Goal: Task Accomplishment & Management: Complete application form

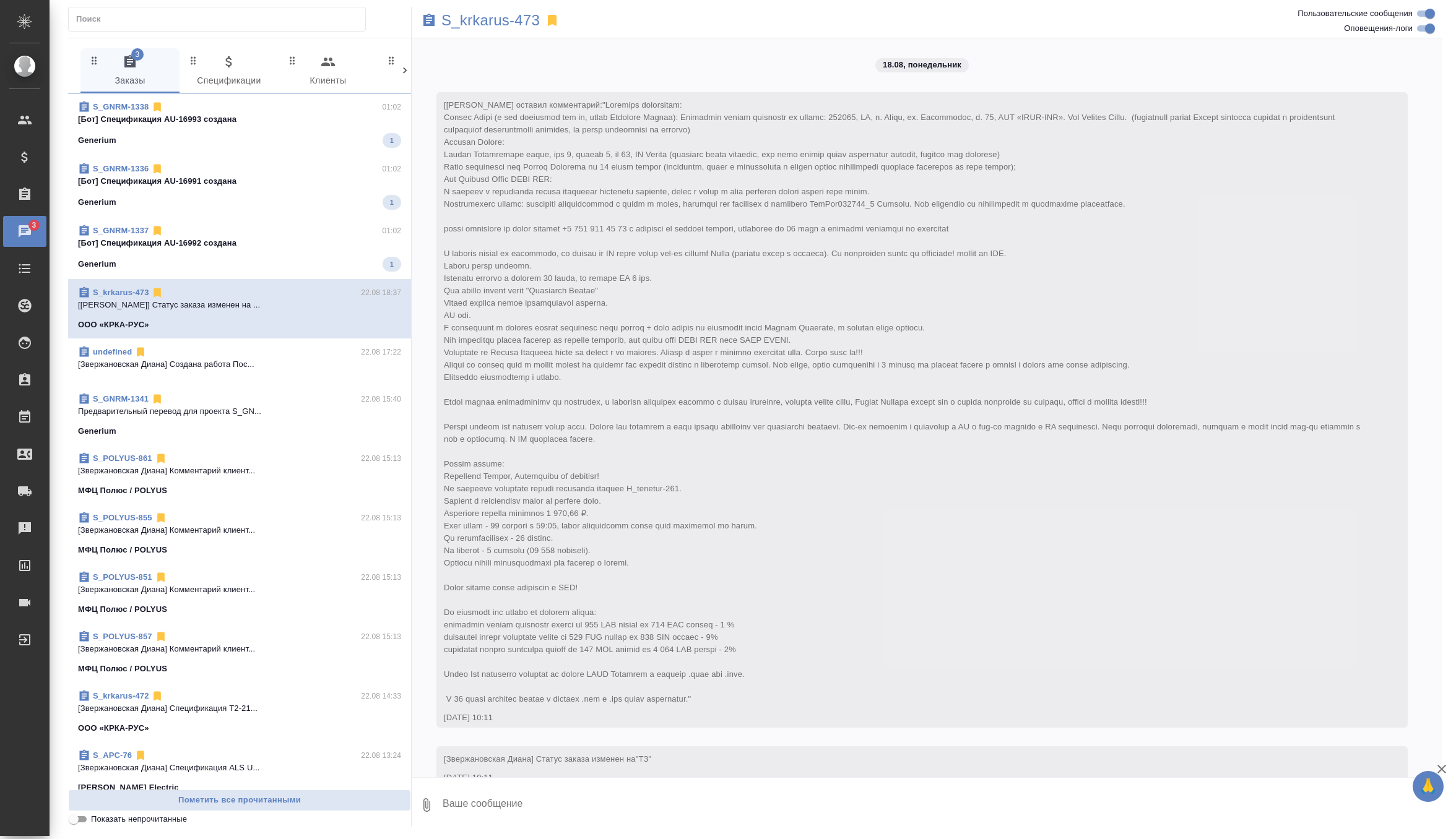
scroll to position [14031, 0]
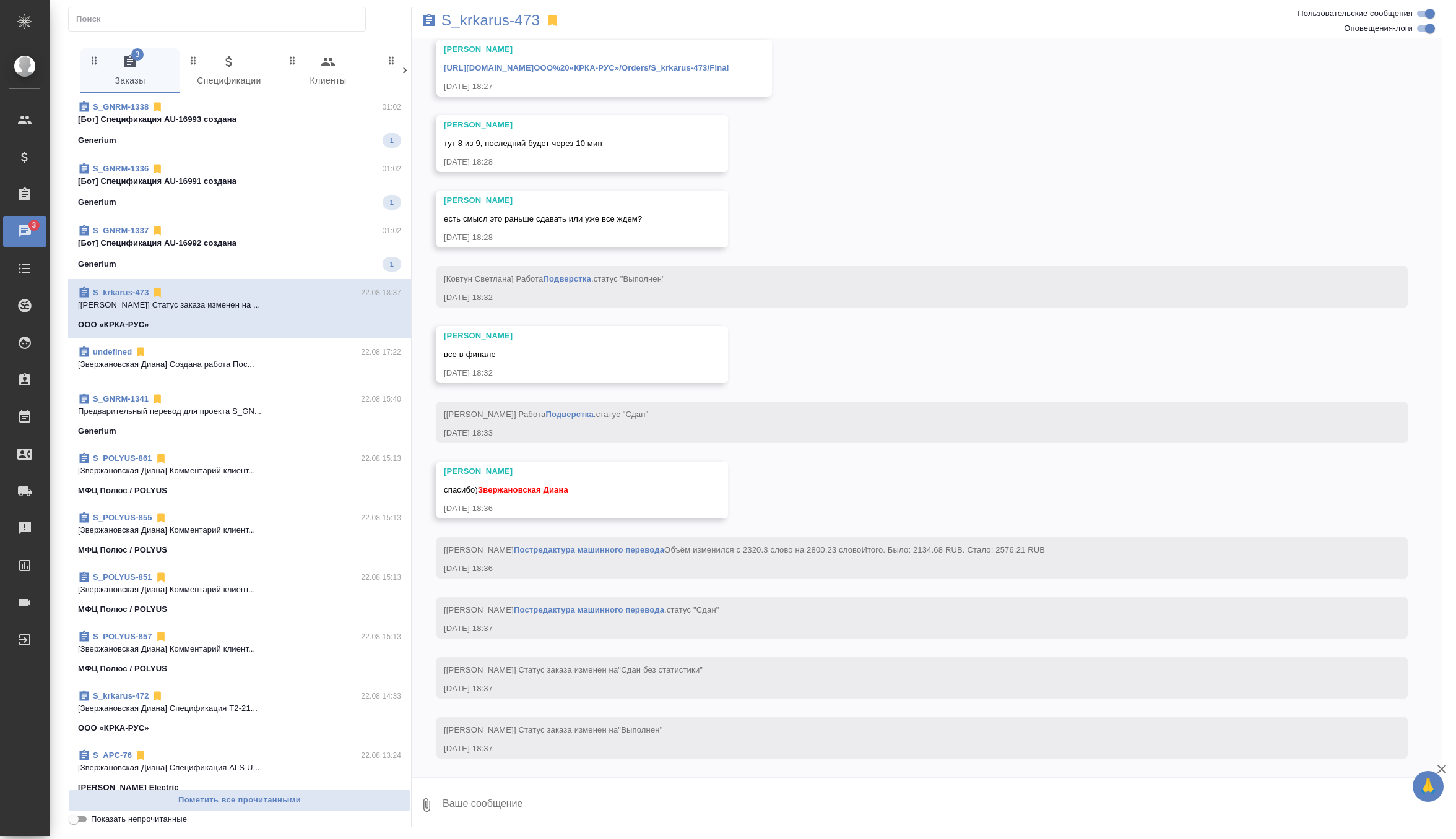
click at [229, 237] on p "[Бот] Спецификация AU-16992 создана" at bounding box center [239, 243] width 323 height 13
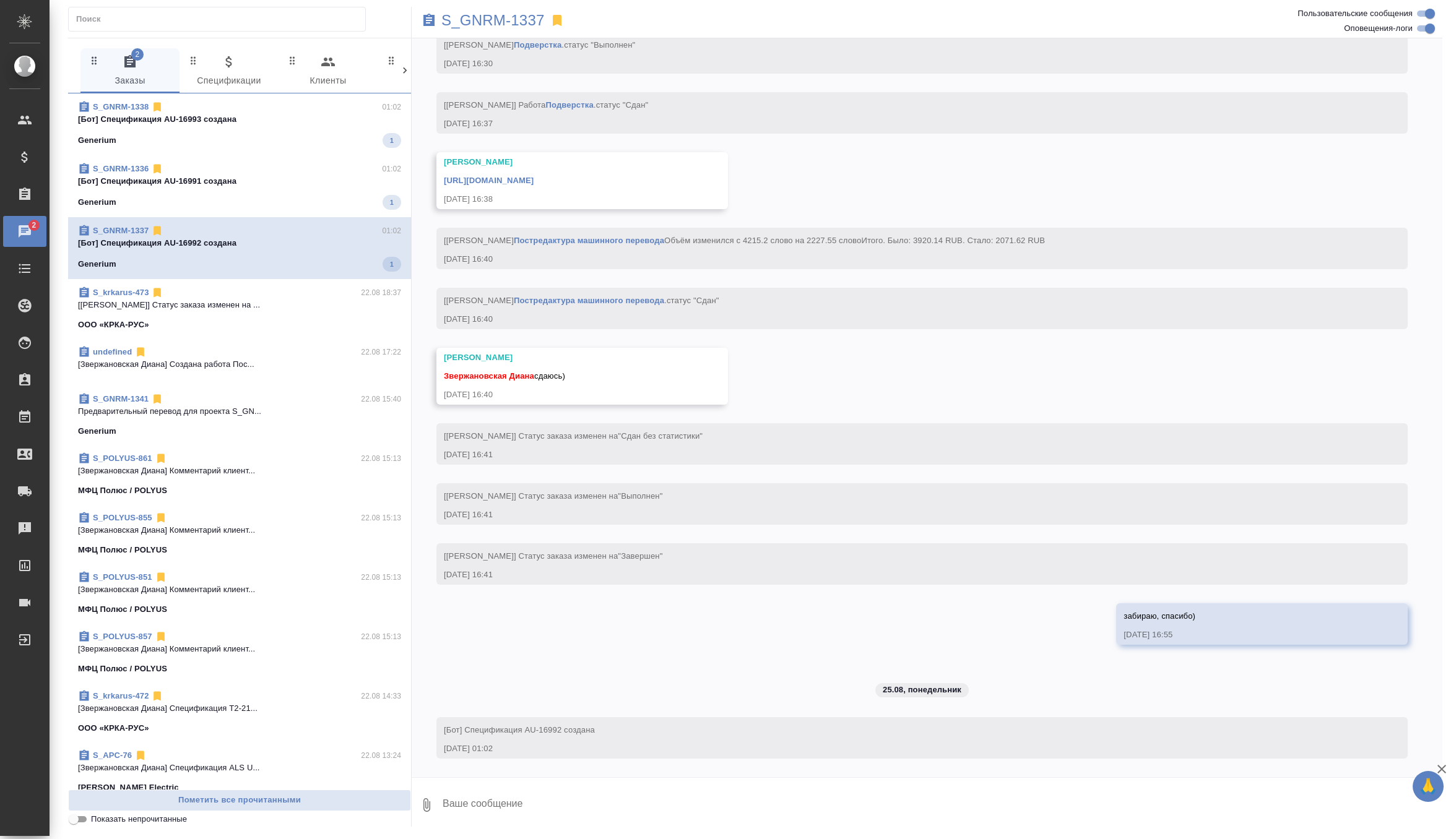
scroll to position [6457, 0]
click at [305, 179] on p "[Бот] Спецификация AU-16991 создана" at bounding box center [239, 181] width 323 height 13
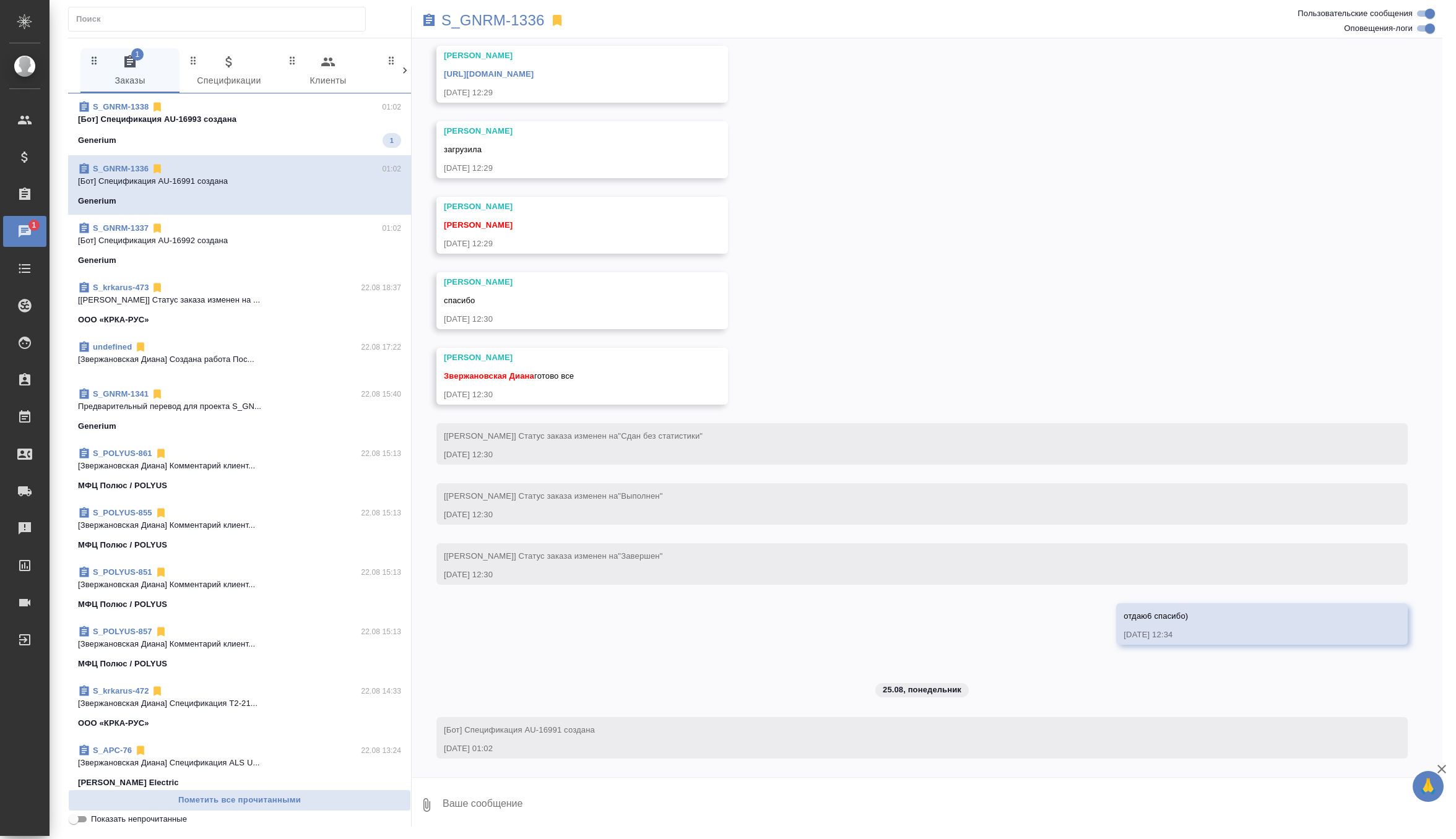
scroll to position [15608, 0]
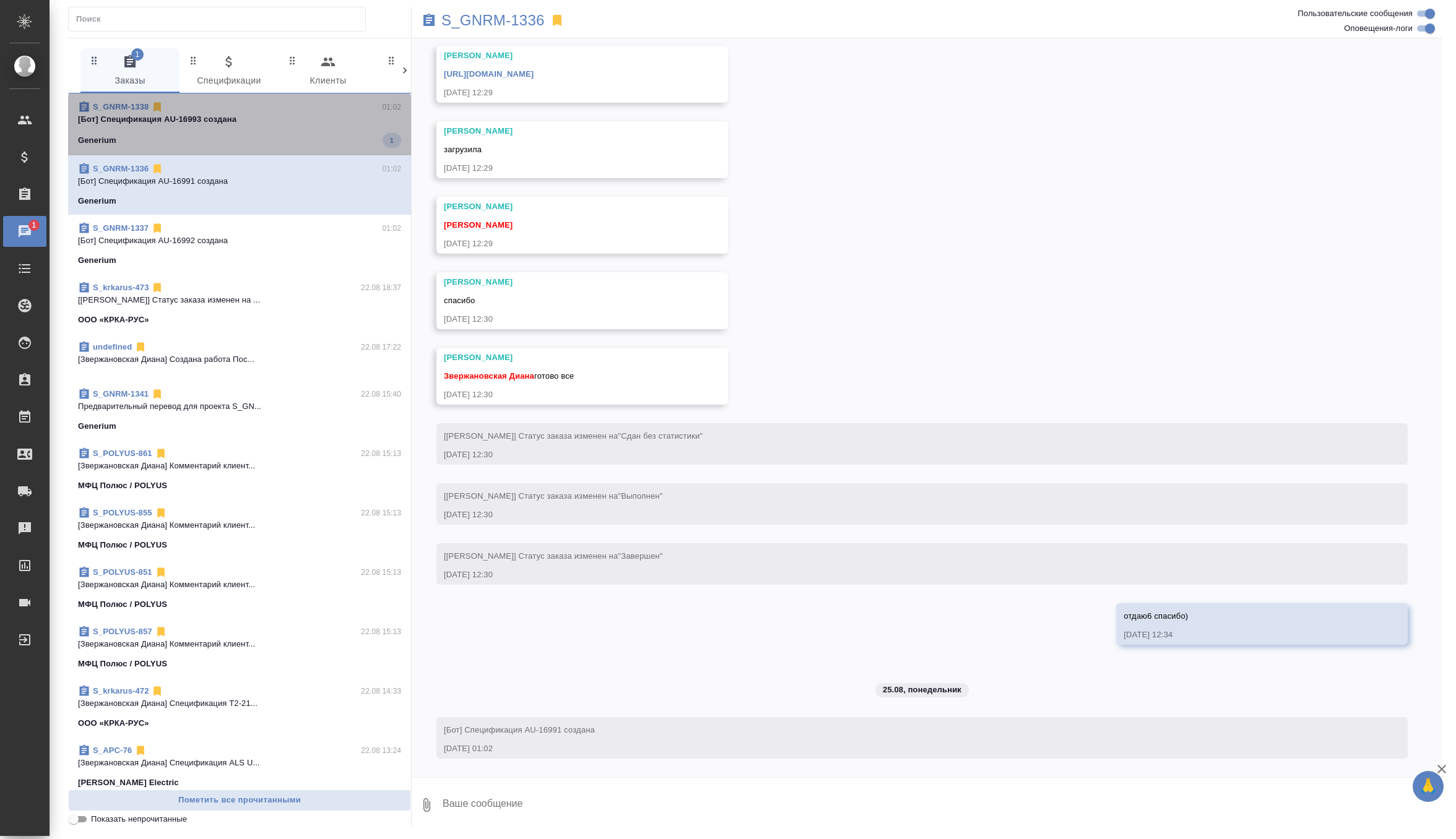
click at [328, 122] on p "[Бот] Спецификация AU-16993 создана" at bounding box center [239, 119] width 323 height 13
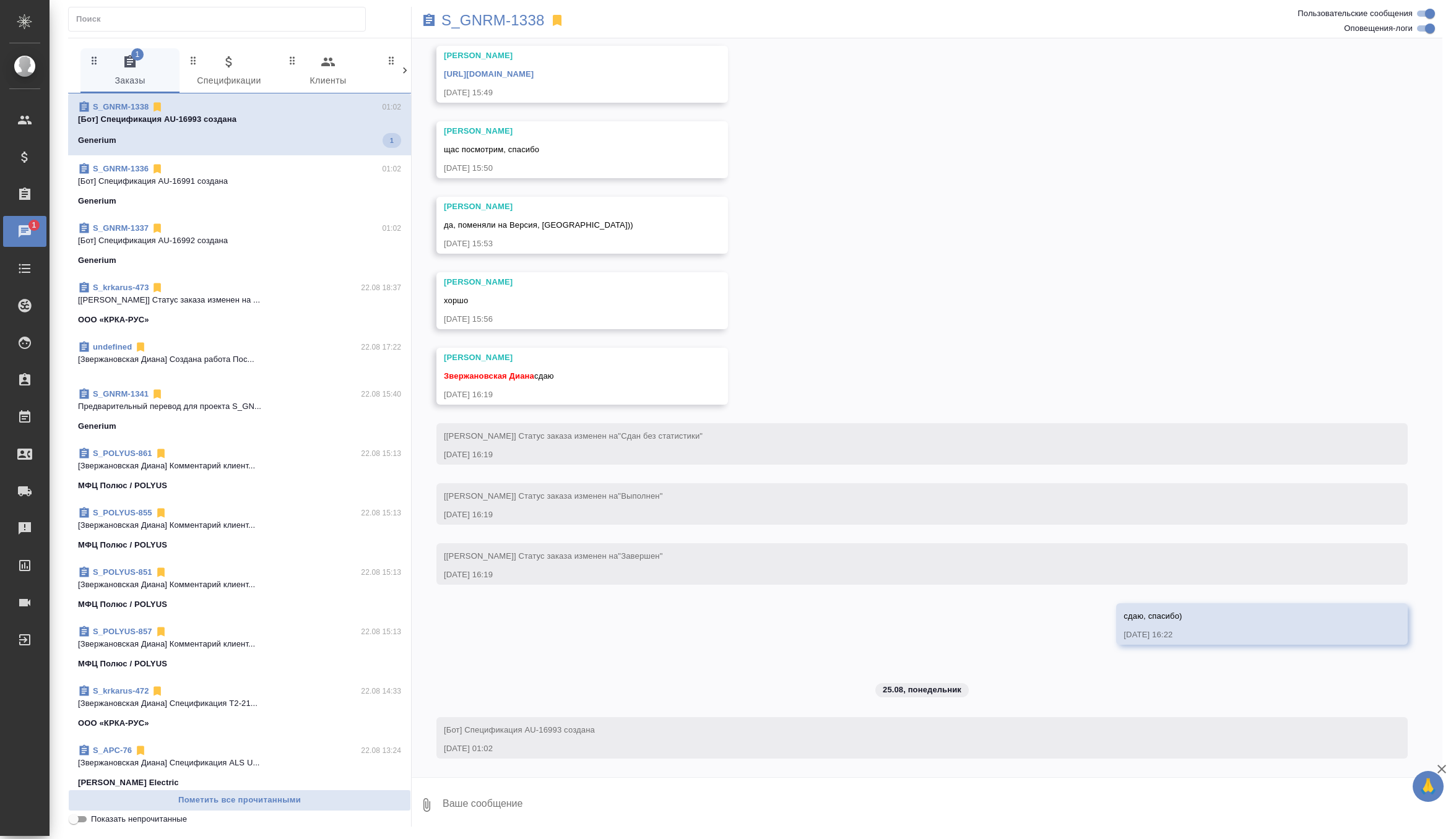
scroll to position [5317, 0]
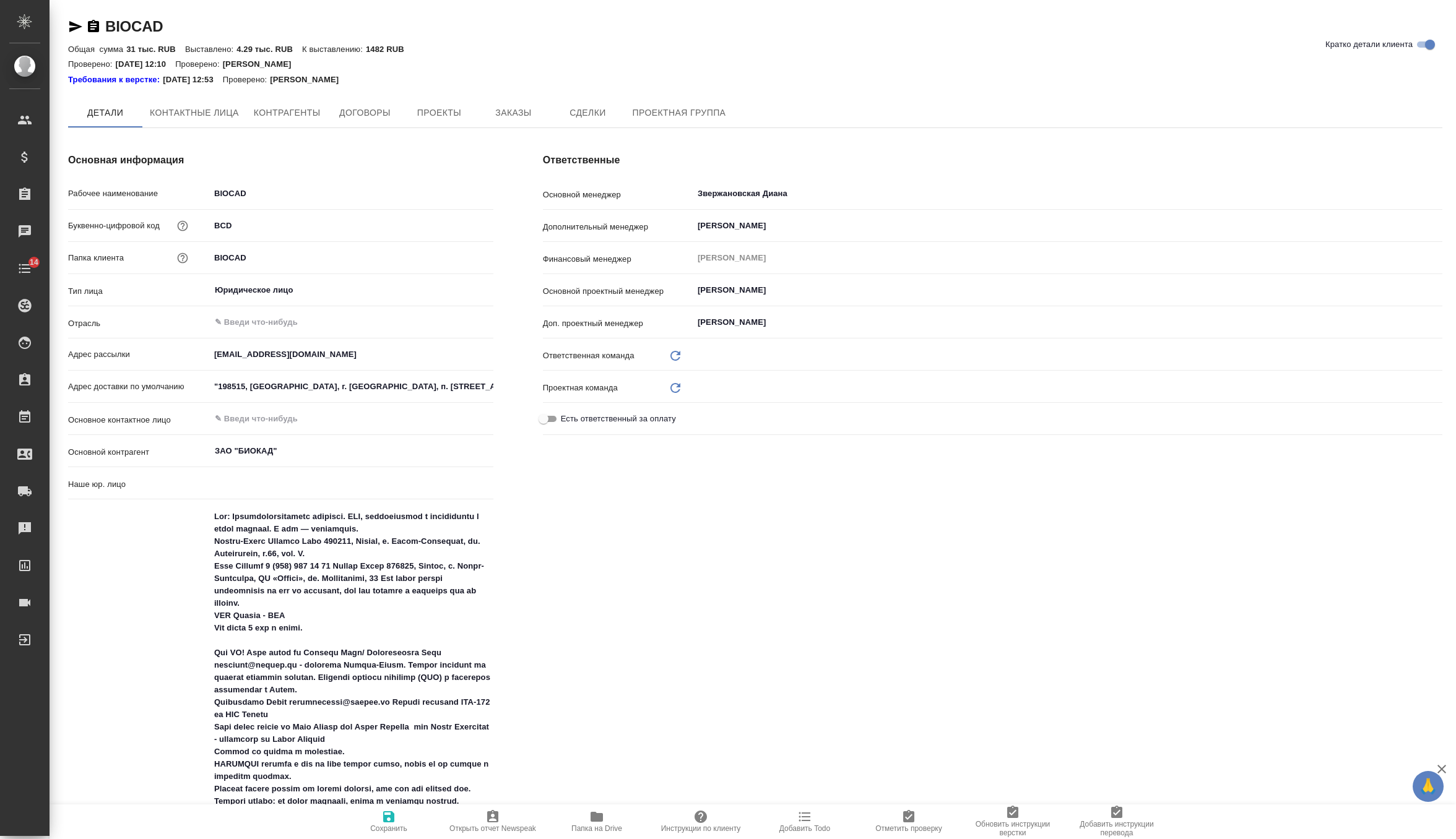
type input "(TUP) Общество с ограниченной ответственностью «Технологии управления переводом»"
type textarea "x"
type input "VIP клиенты"
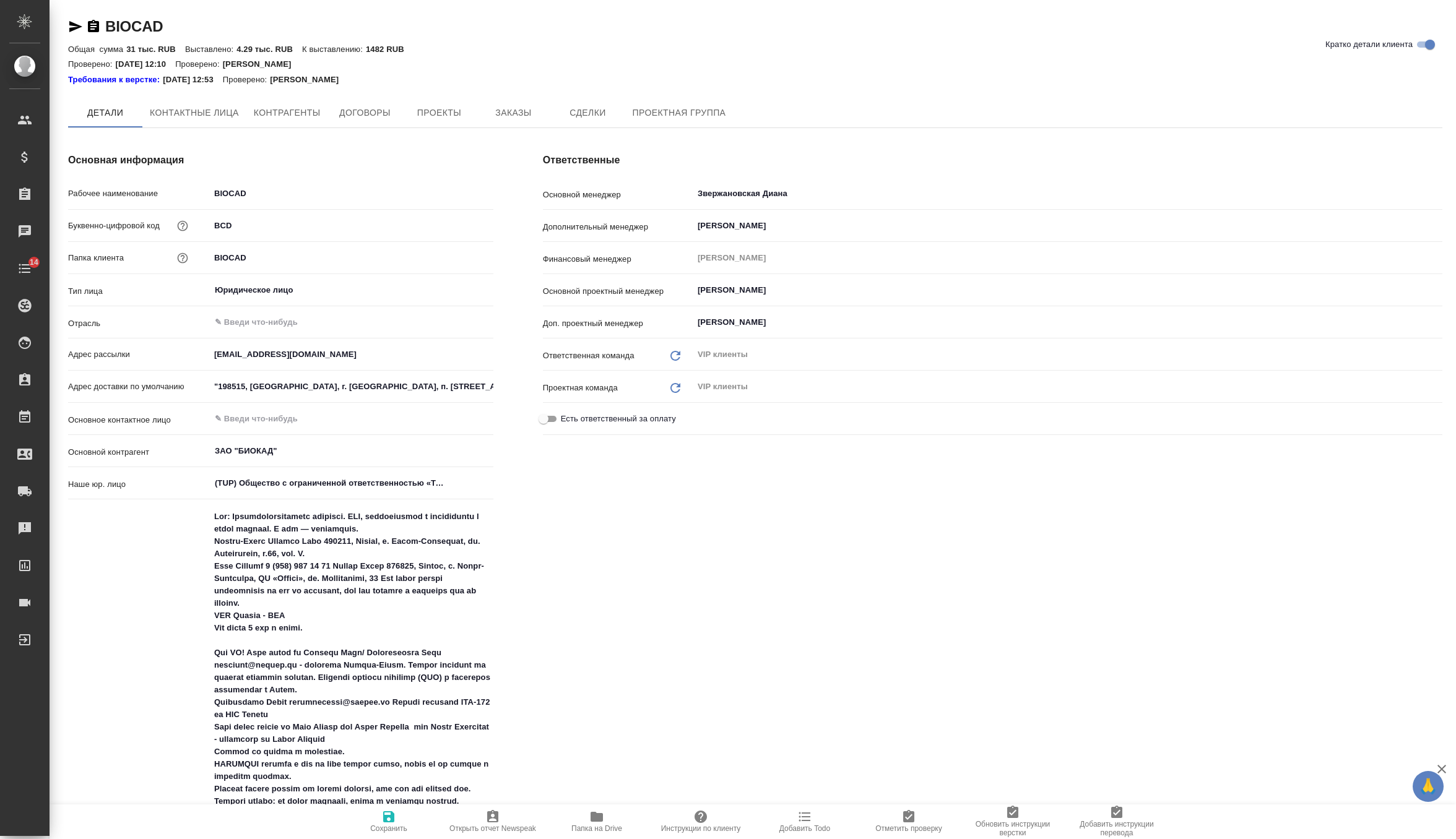
type textarea "x"
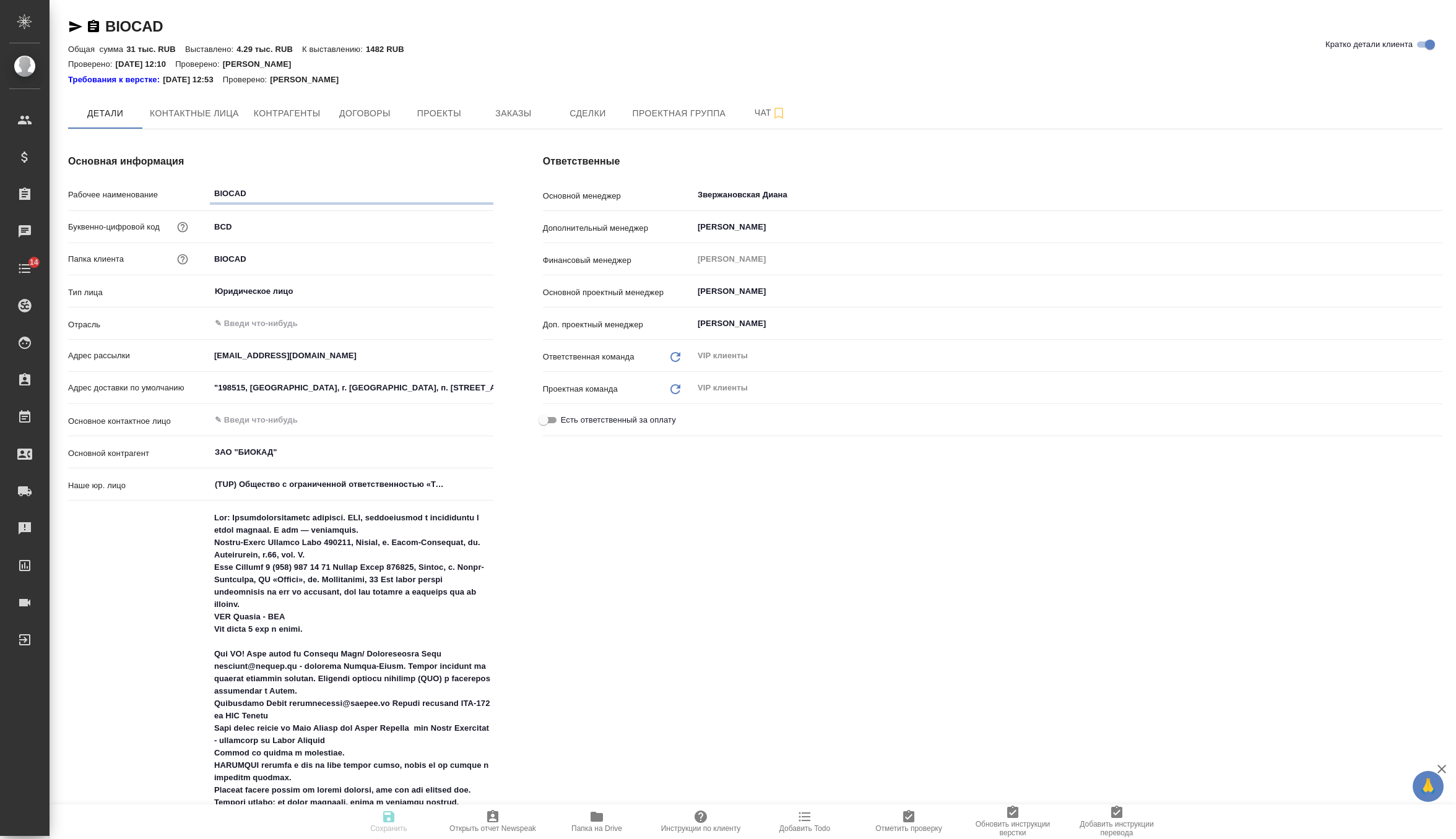
type textarea "x"
click at [515, 128] on button "Заказы" at bounding box center [513, 113] width 74 height 31
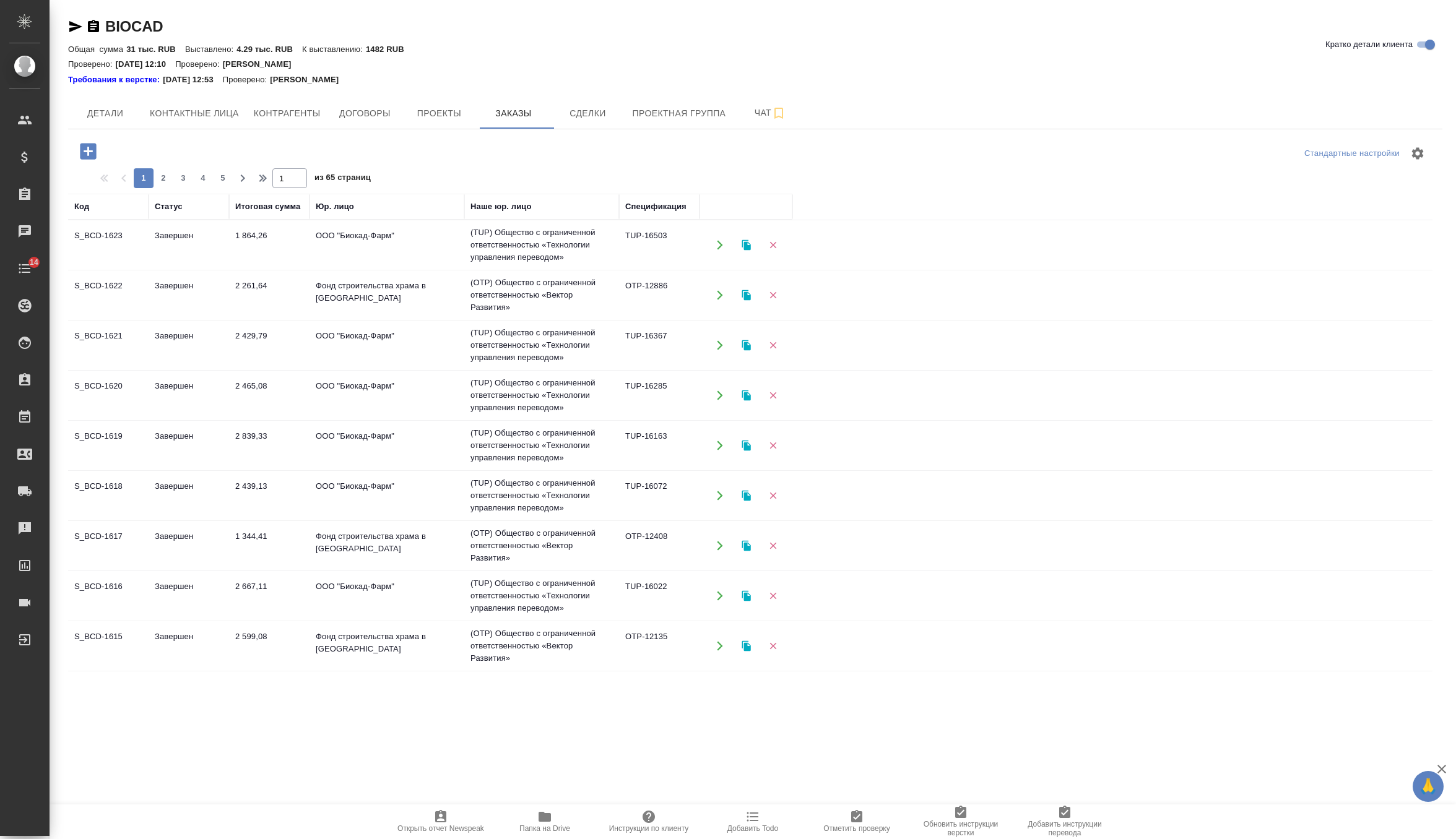
click at [375, 245] on td "ООО "Биокад-Фарм"" at bounding box center [387, 245] width 154 height 43
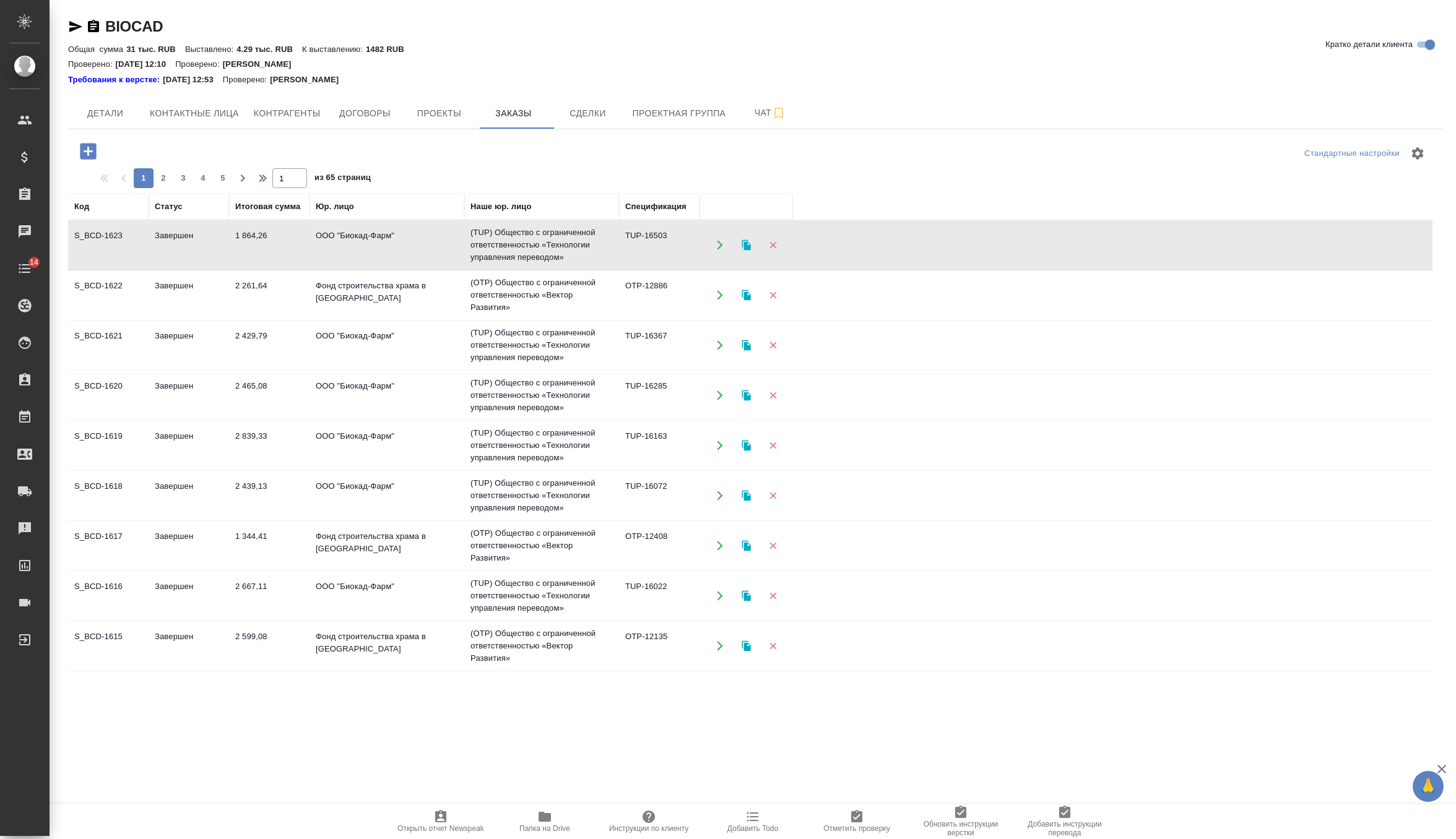
click at [375, 245] on td "ООО "Биокад-Фарм"" at bounding box center [387, 245] width 154 height 43
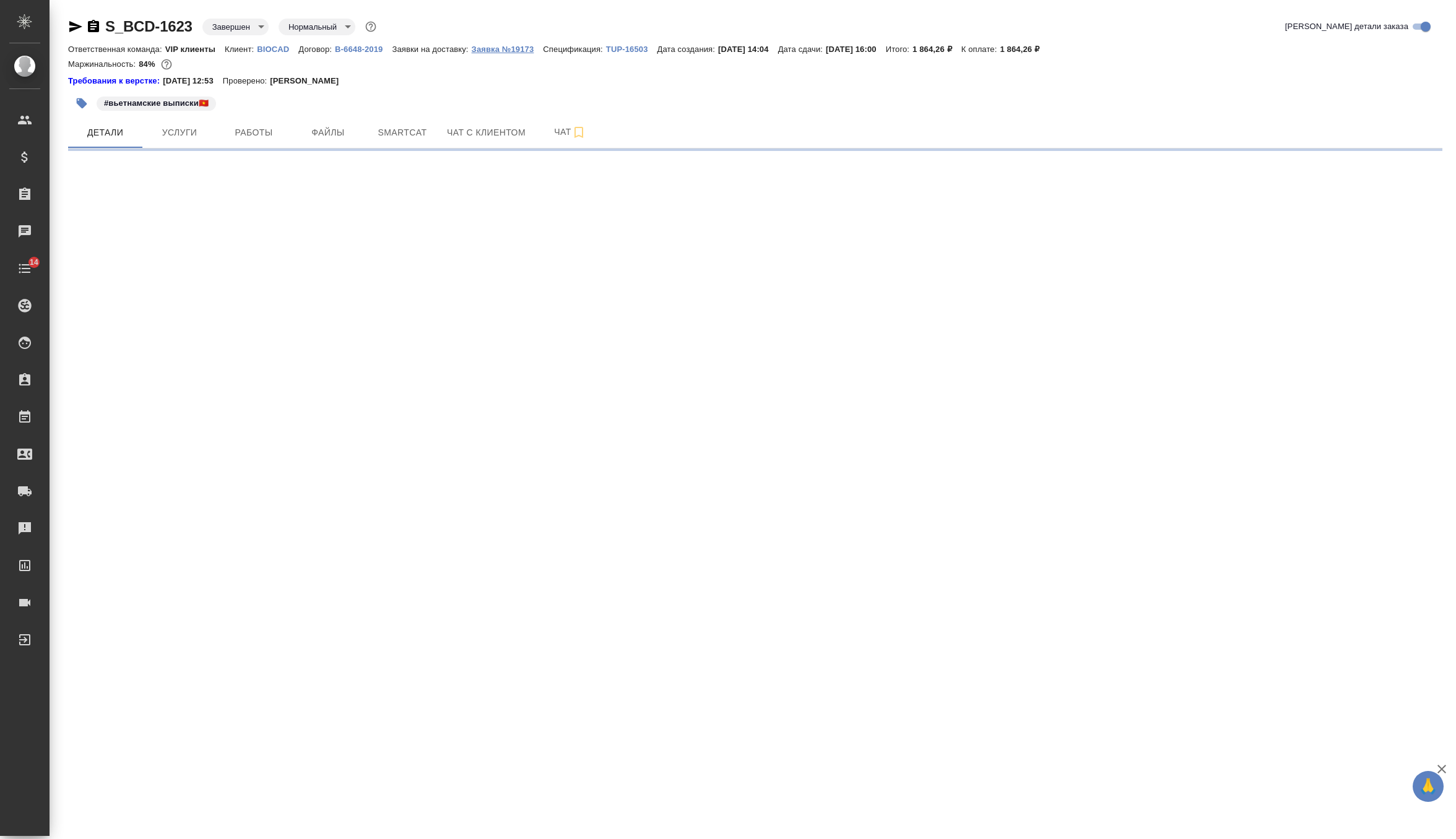
select select "RU"
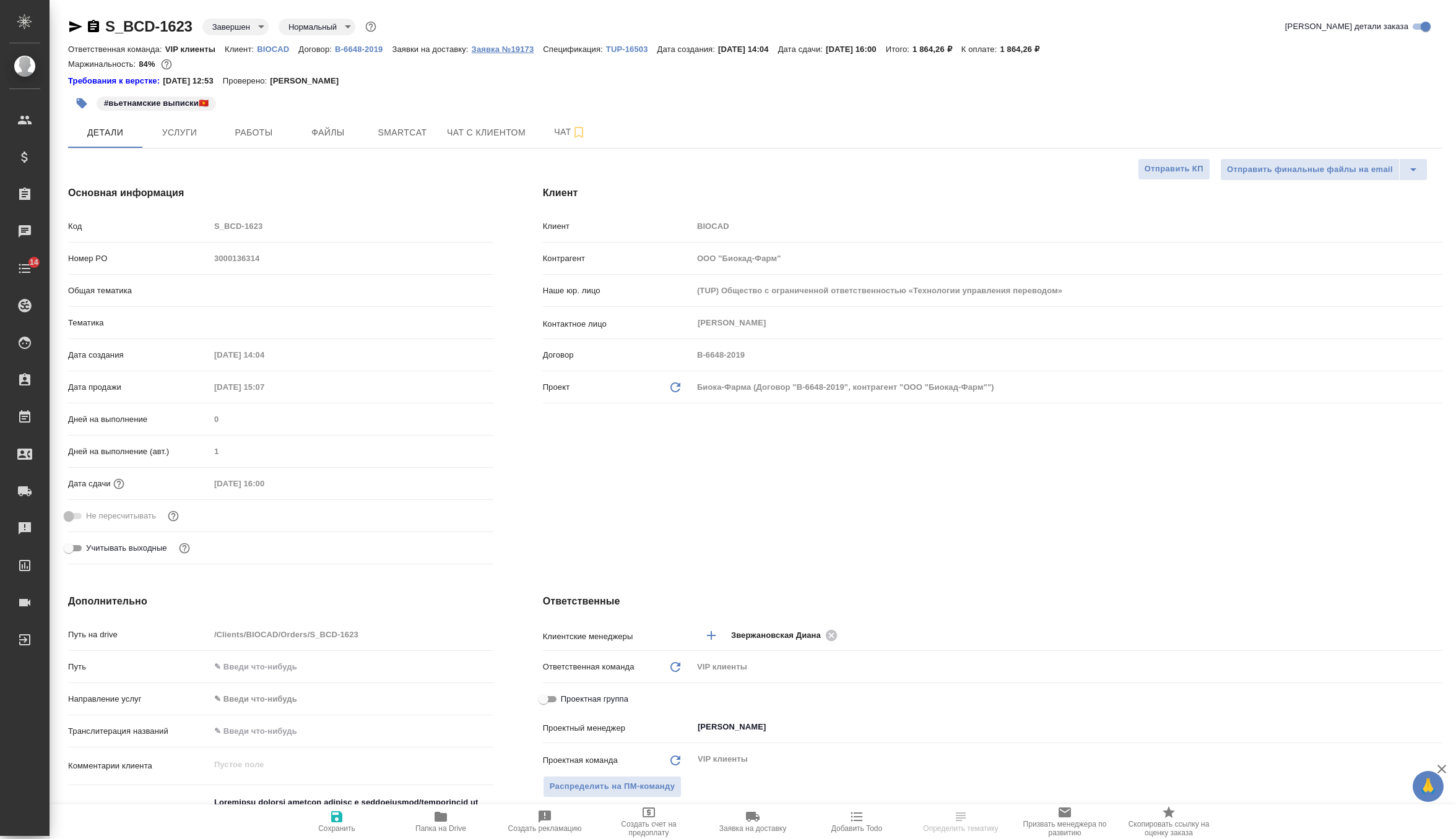
type textarea "x"
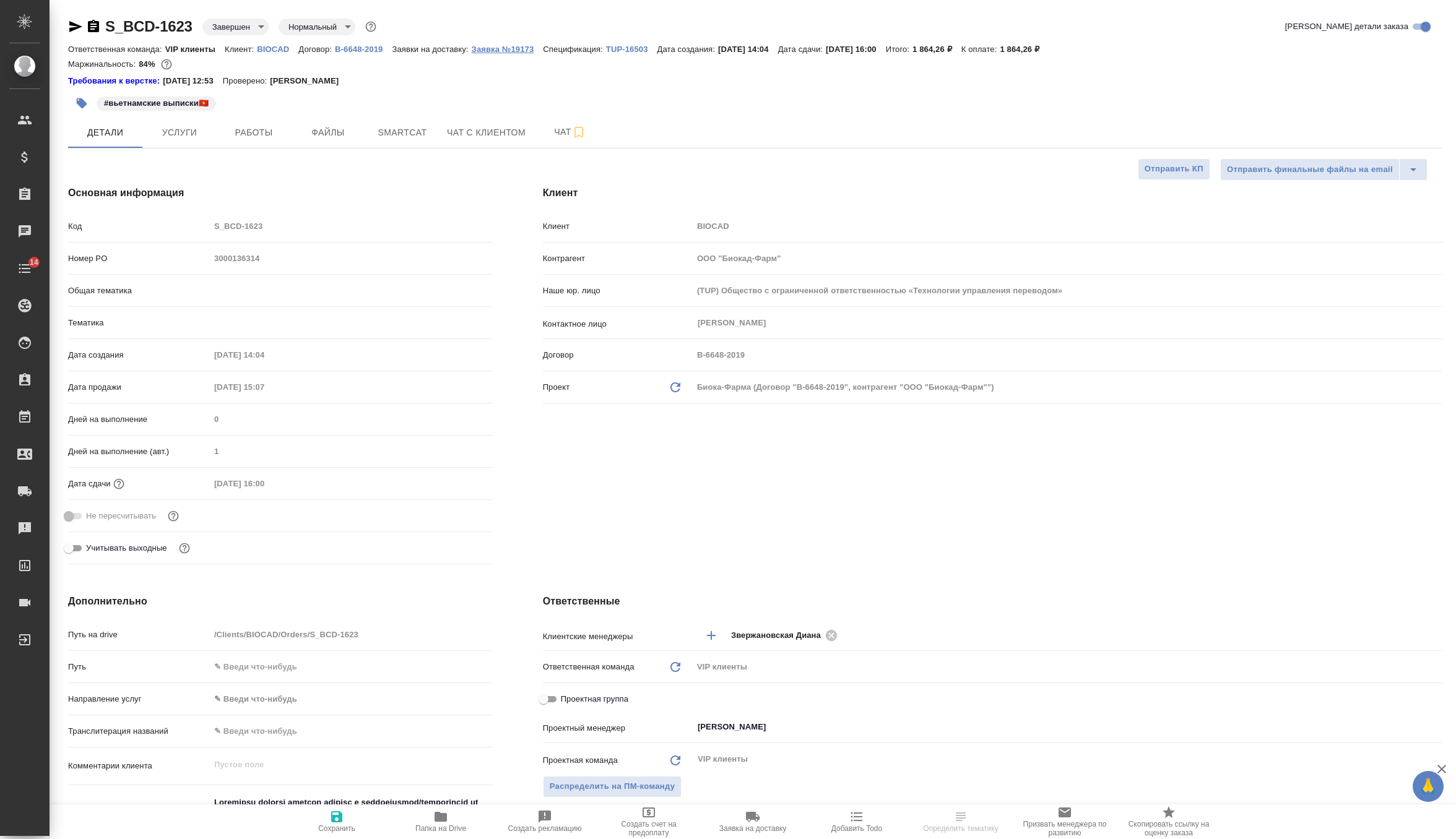
type textarea "x"
click at [510, 53] on p "Заявка №19173" at bounding box center [507, 49] width 72 height 9
type textarea "x"
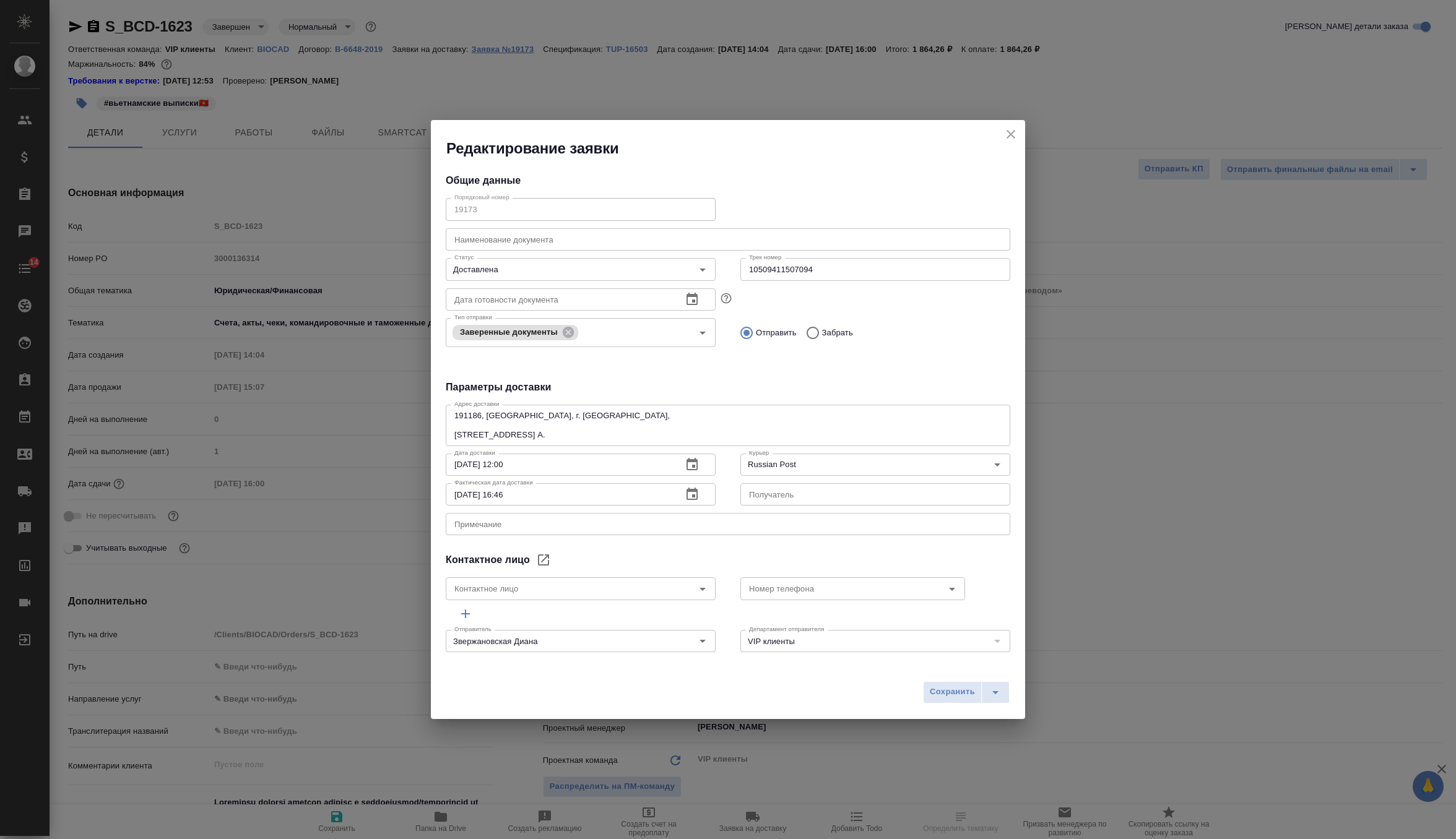
type input "[PERSON_NAME]"
type input "[PHONE_NUMBER], доб. 6707"
click at [801, 268] on input "10509411507094" at bounding box center [875, 269] width 270 height 22
click at [989, 320] on div "Отправить Забрать" at bounding box center [875, 333] width 270 height 26
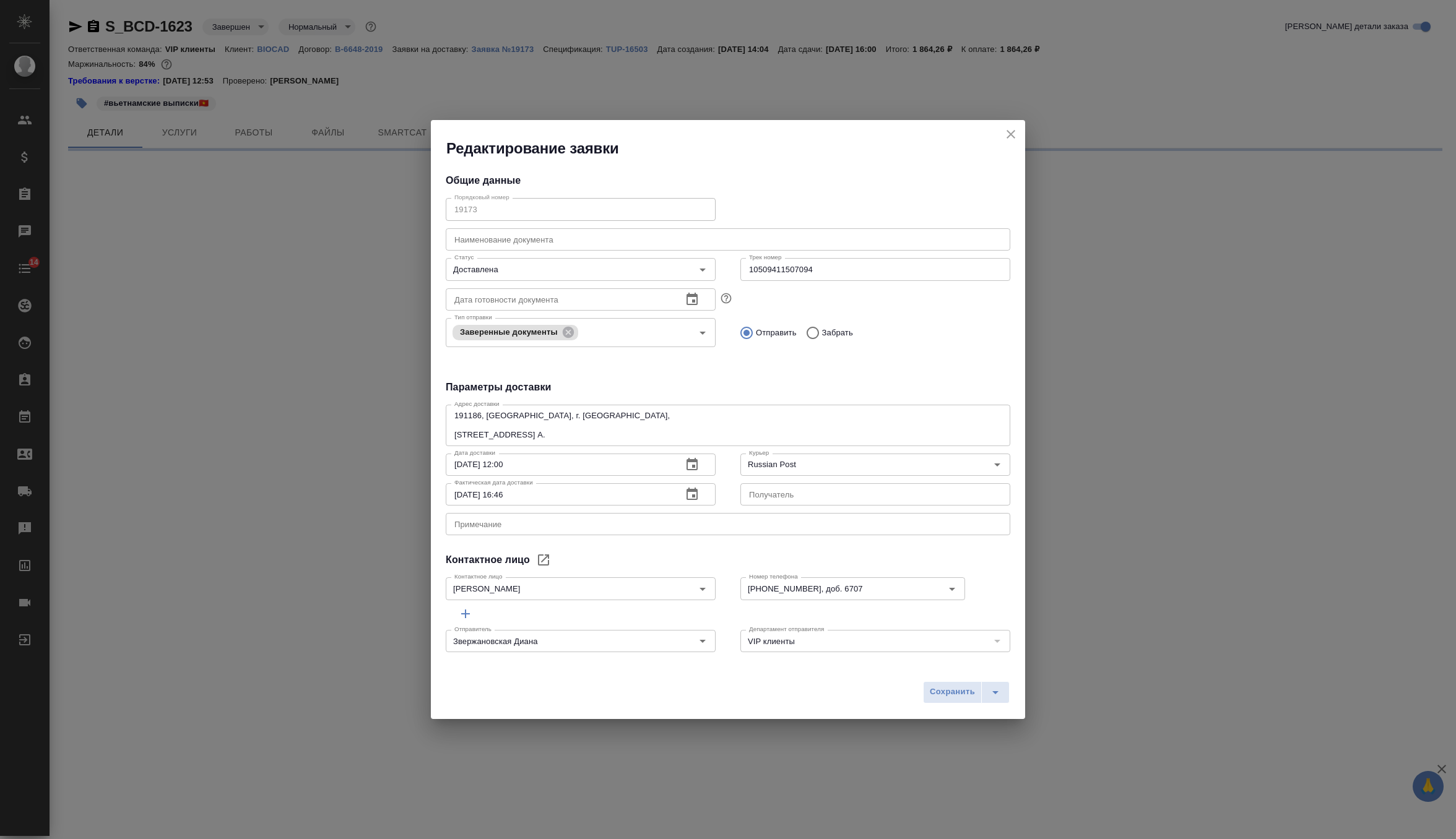
select select "RU"
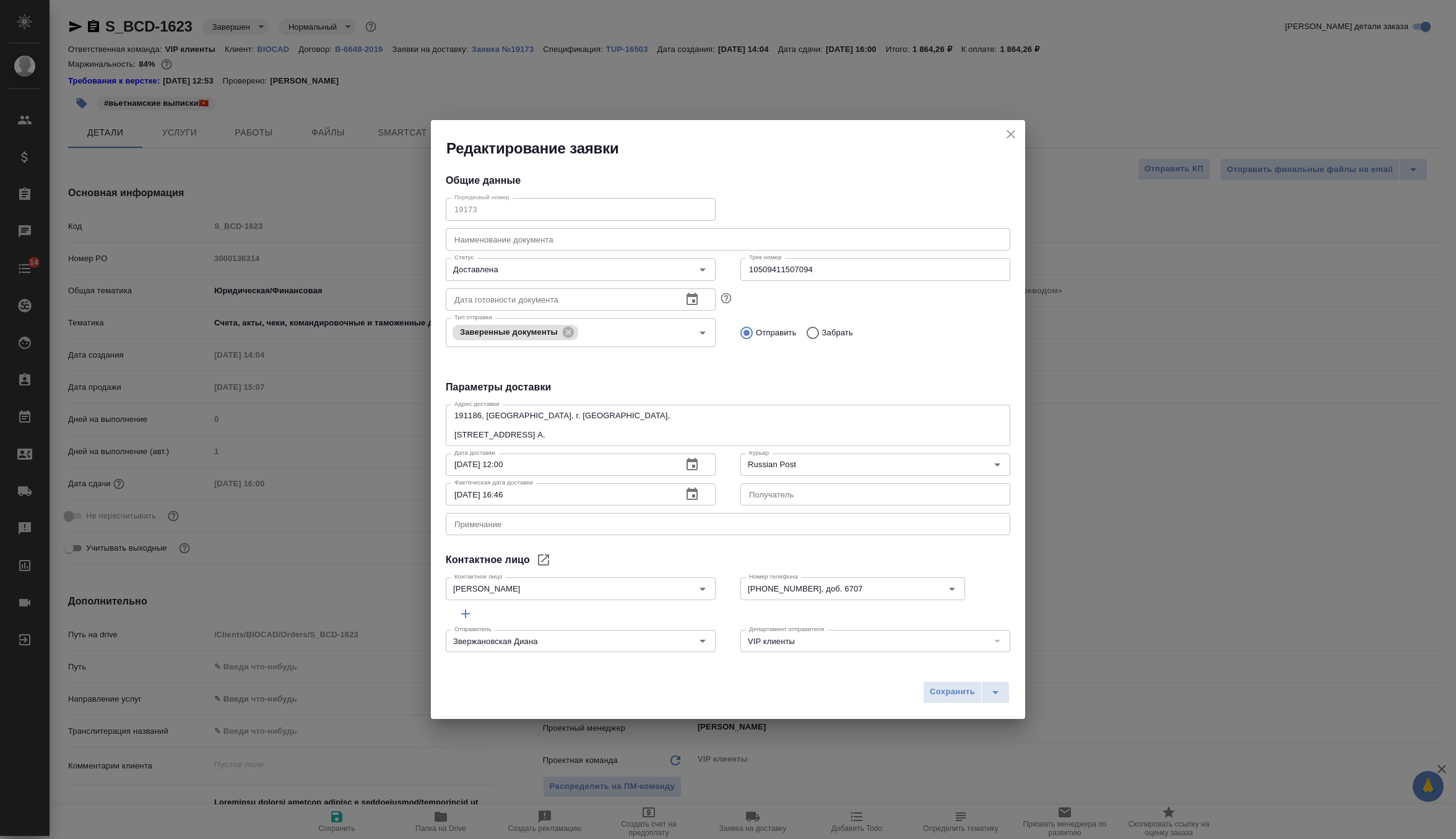
type textarea "x"
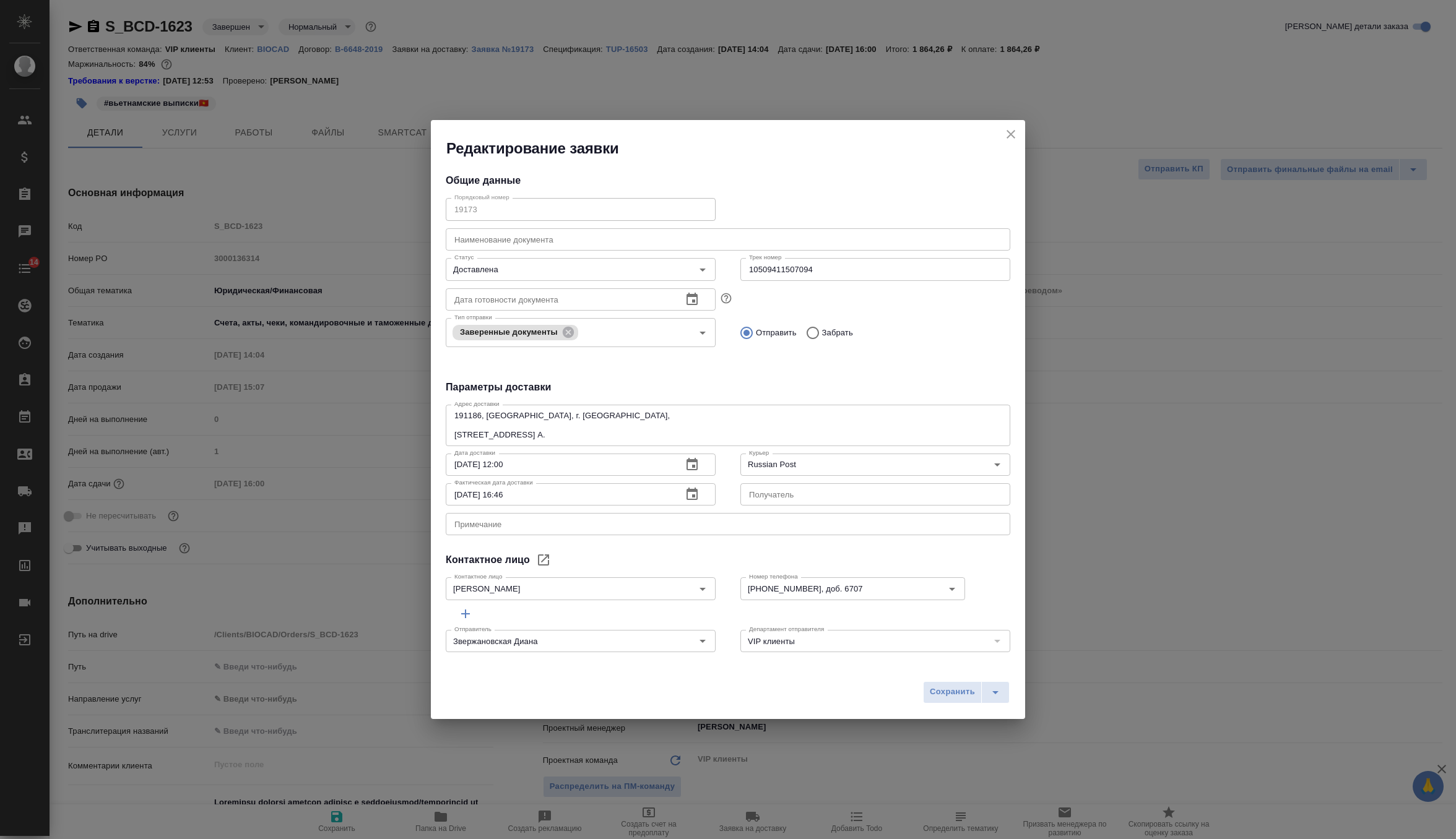
type textarea "x"
click at [1013, 134] on icon "close" at bounding box center [1011, 134] width 15 height 15
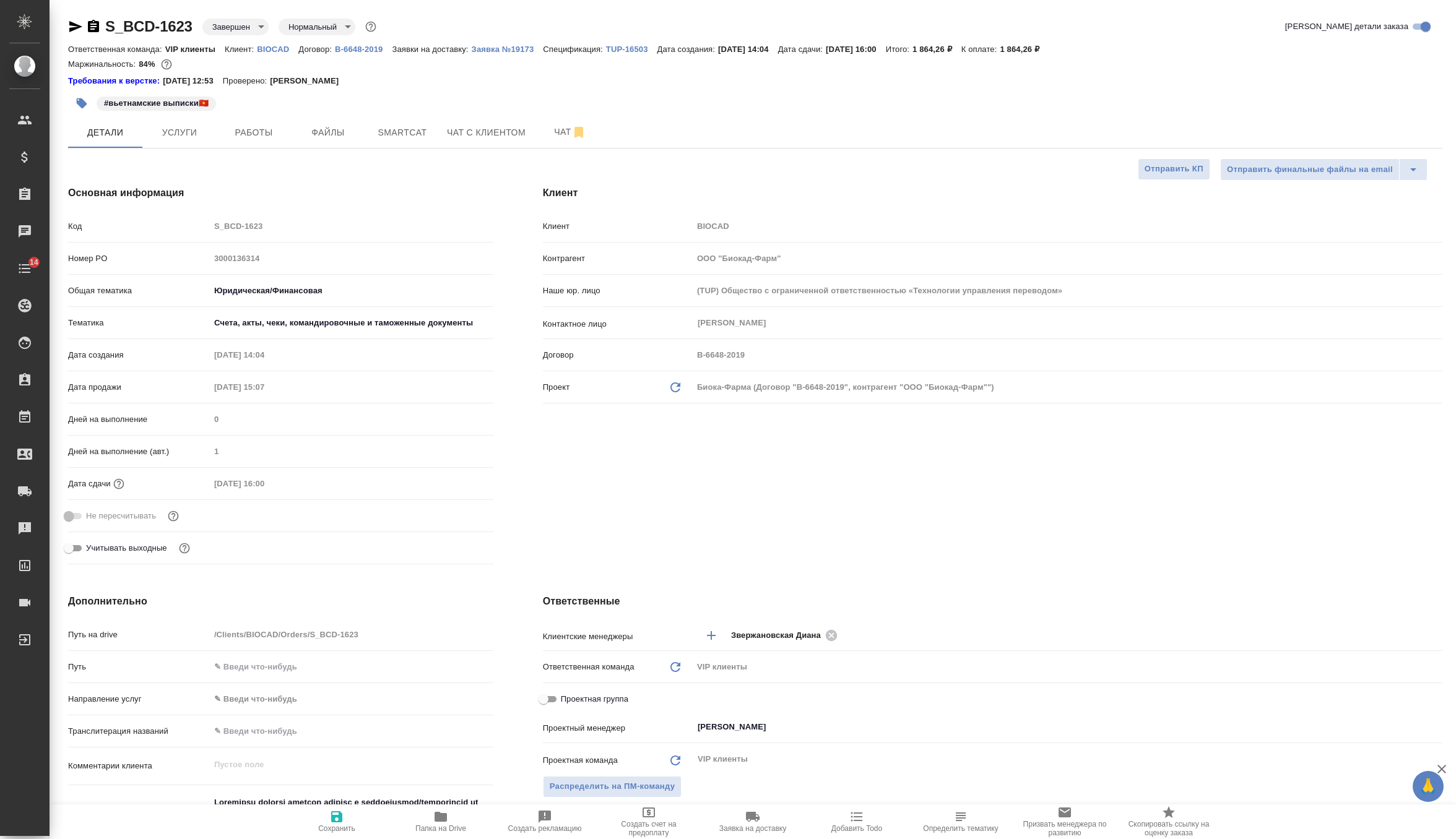
click at [649, 57] on div "Маржинальность: 84%" at bounding box center [755, 64] width 1374 height 16
click at [646, 51] on p "TUP-16503" at bounding box center [631, 49] width 51 height 9
type textarea "x"
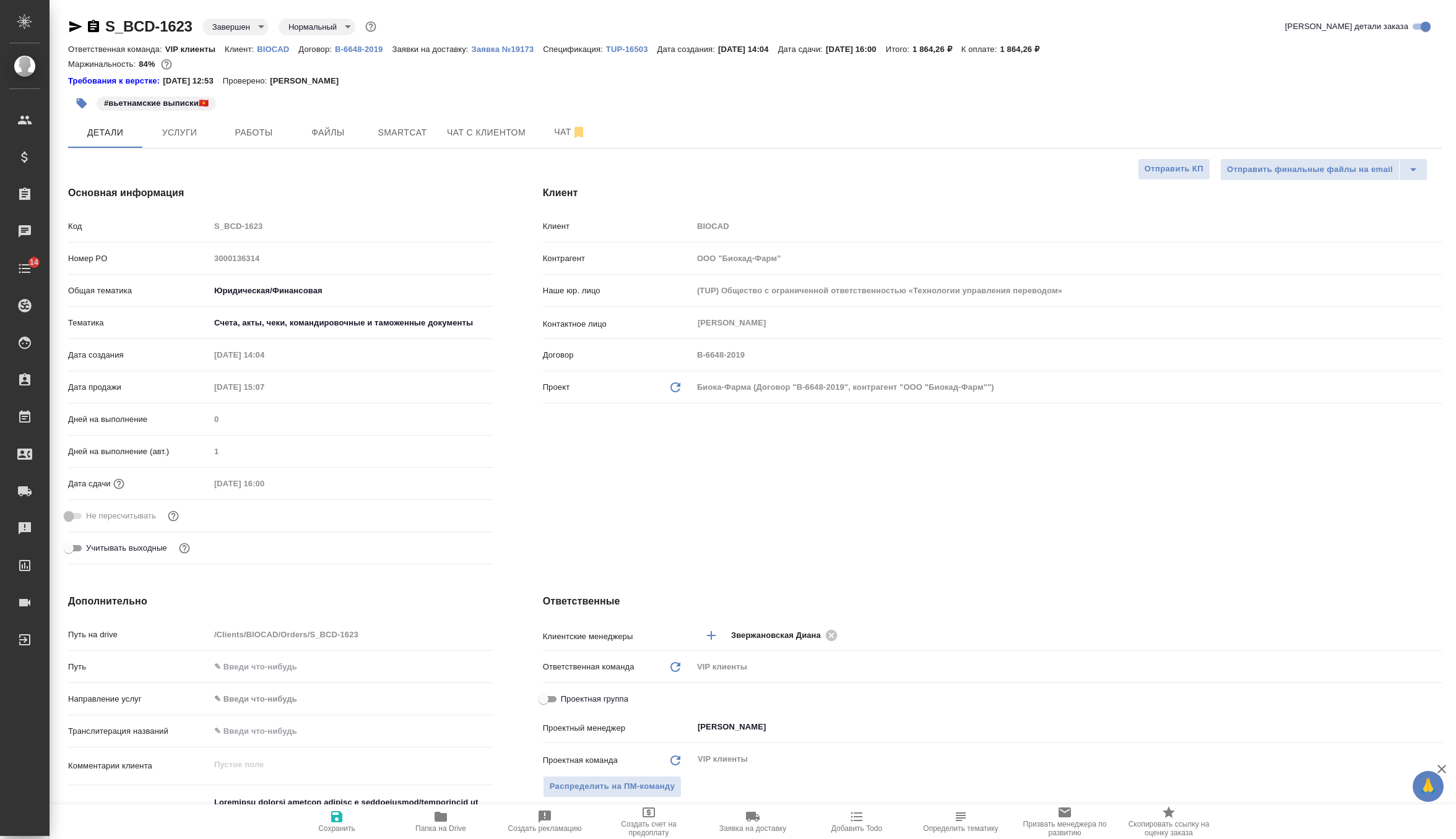
type textarea "x"
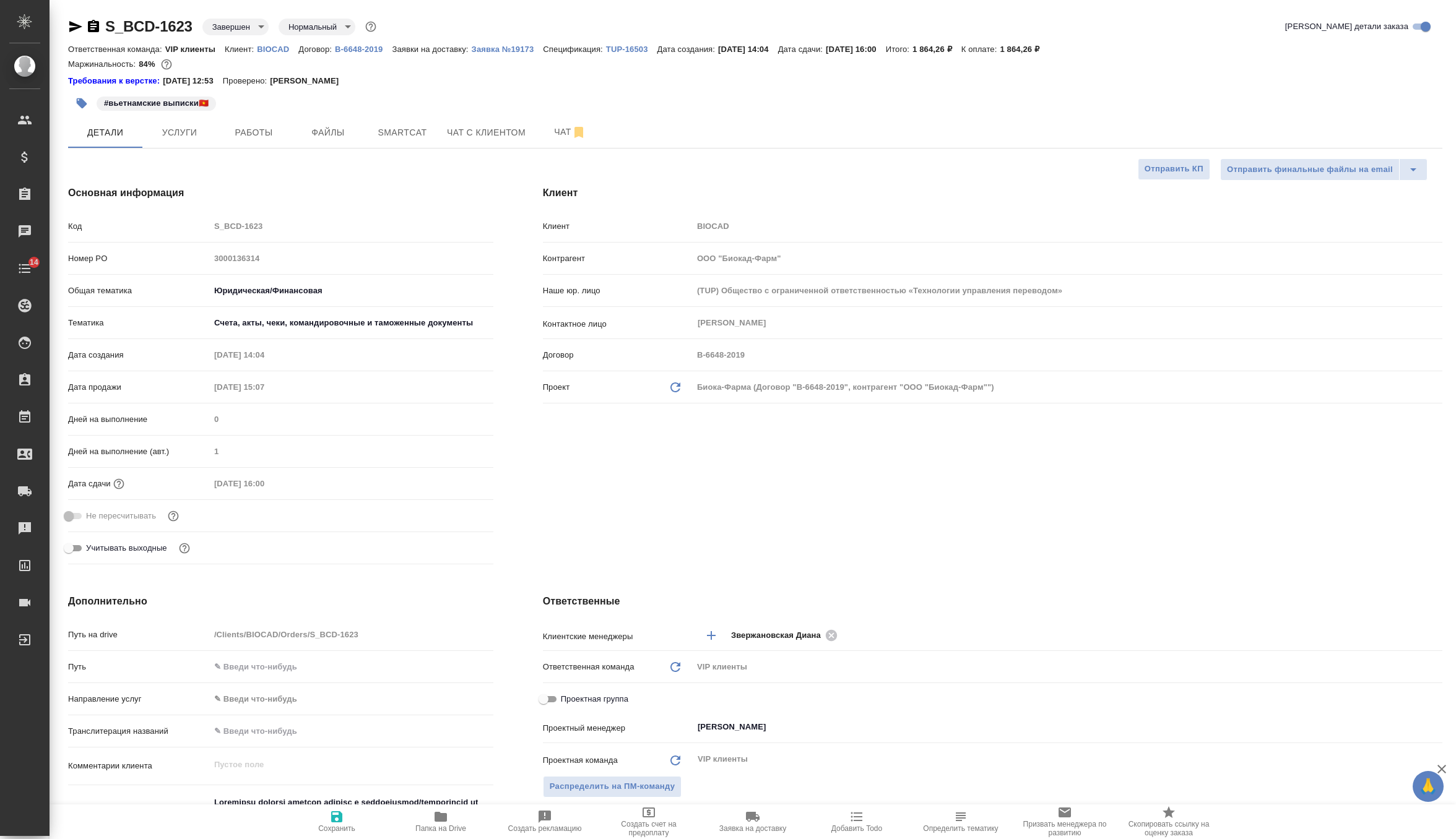
type textarea "x"
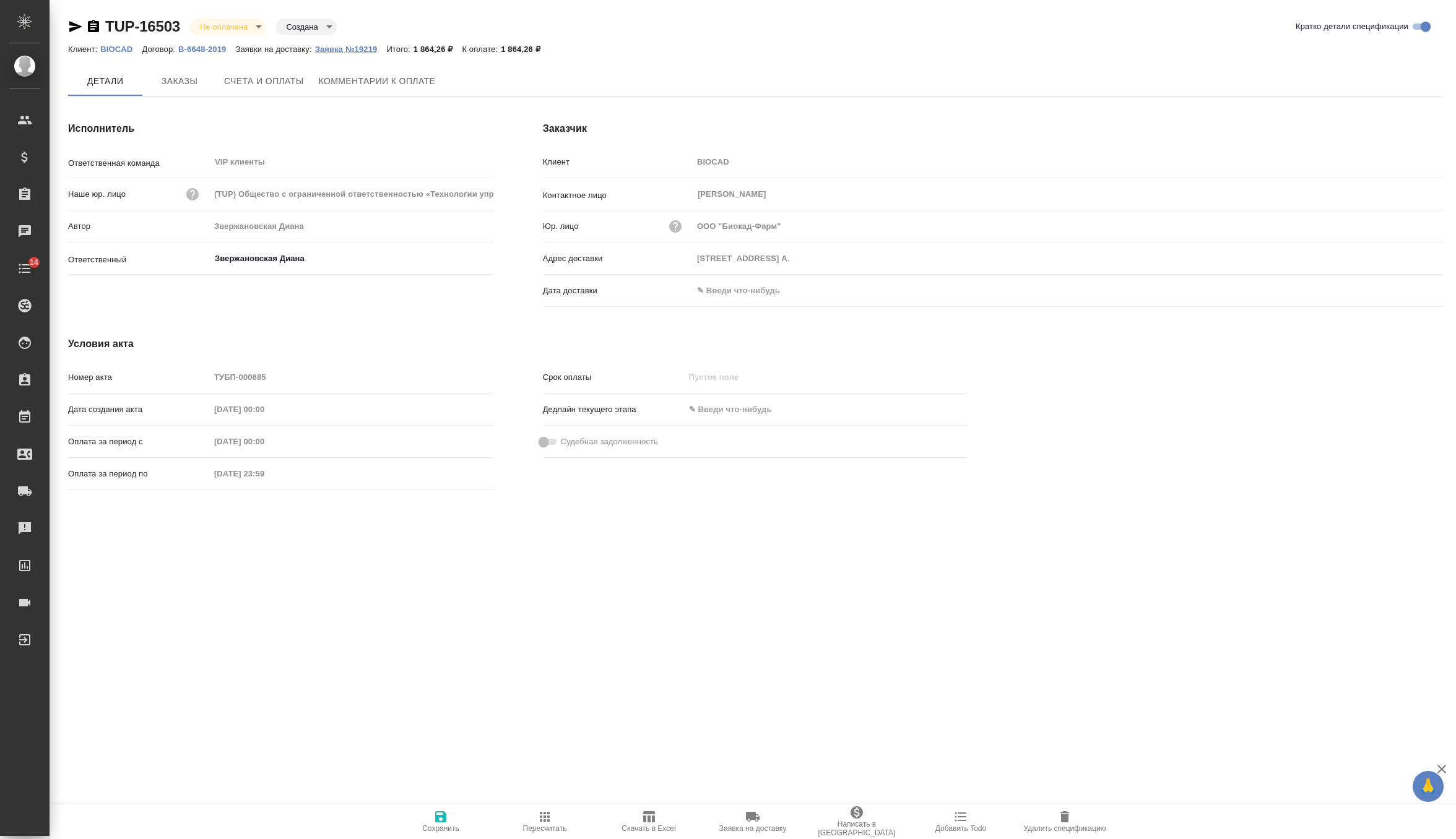
type input "[STREET_ADDRESS] А."
click at [374, 49] on p "Заявка №19219" at bounding box center [350, 49] width 72 height 9
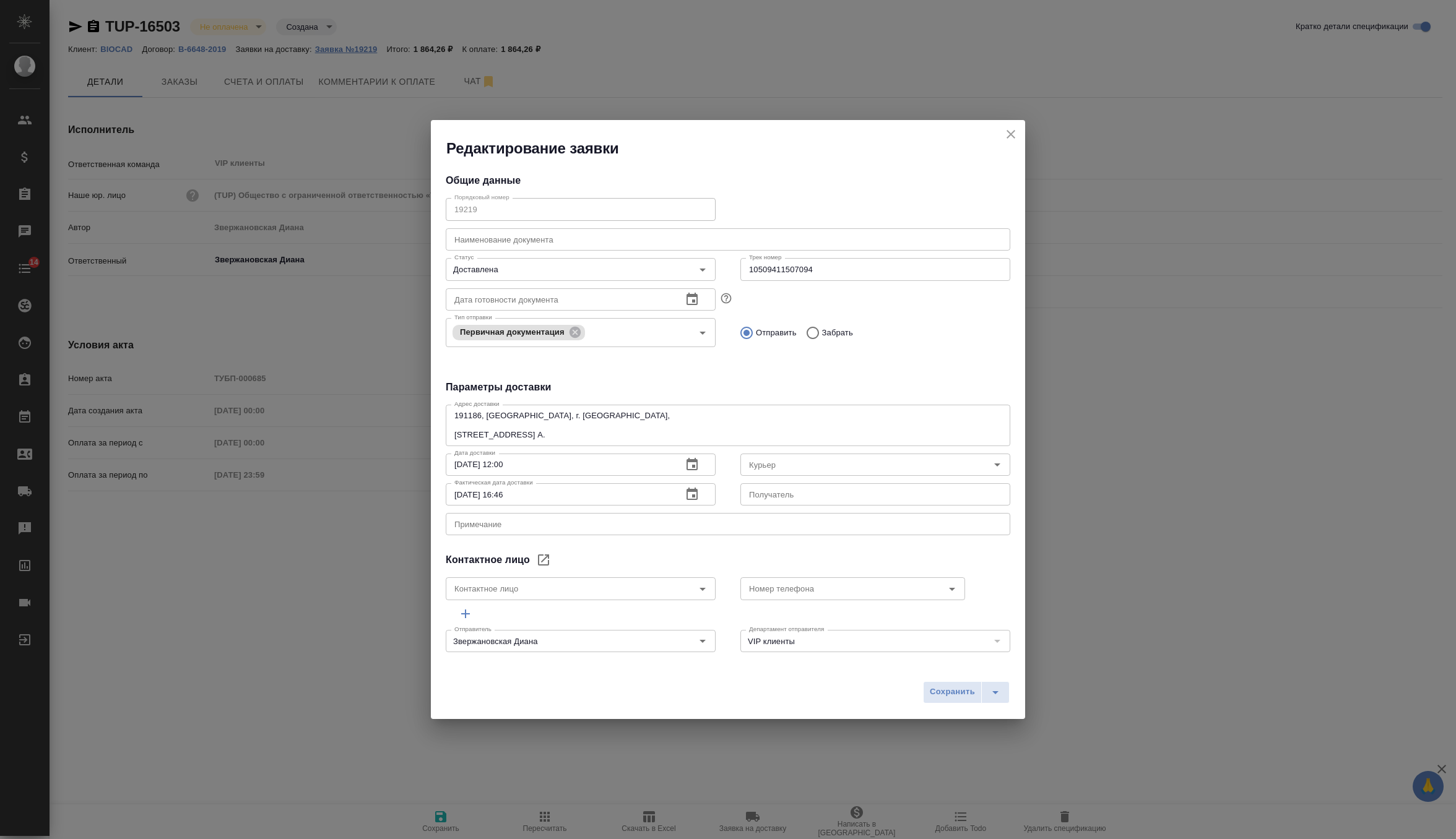
type input "Russian Post"
type input "[PERSON_NAME]"
type input "[PHONE_NUMBER], доб. 6707"
